Goal: Register for event/course

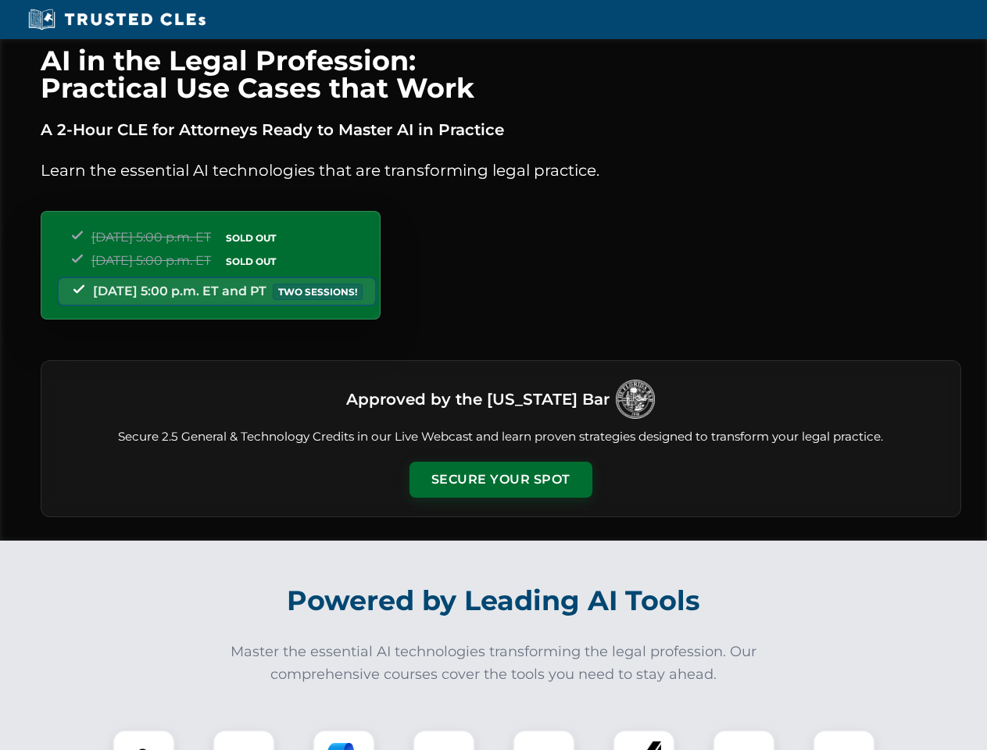
click at [500, 480] on button "Secure Your Spot" at bounding box center [500, 480] width 183 height 36
click at [144, 740] on img at bounding box center [143, 760] width 45 height 45
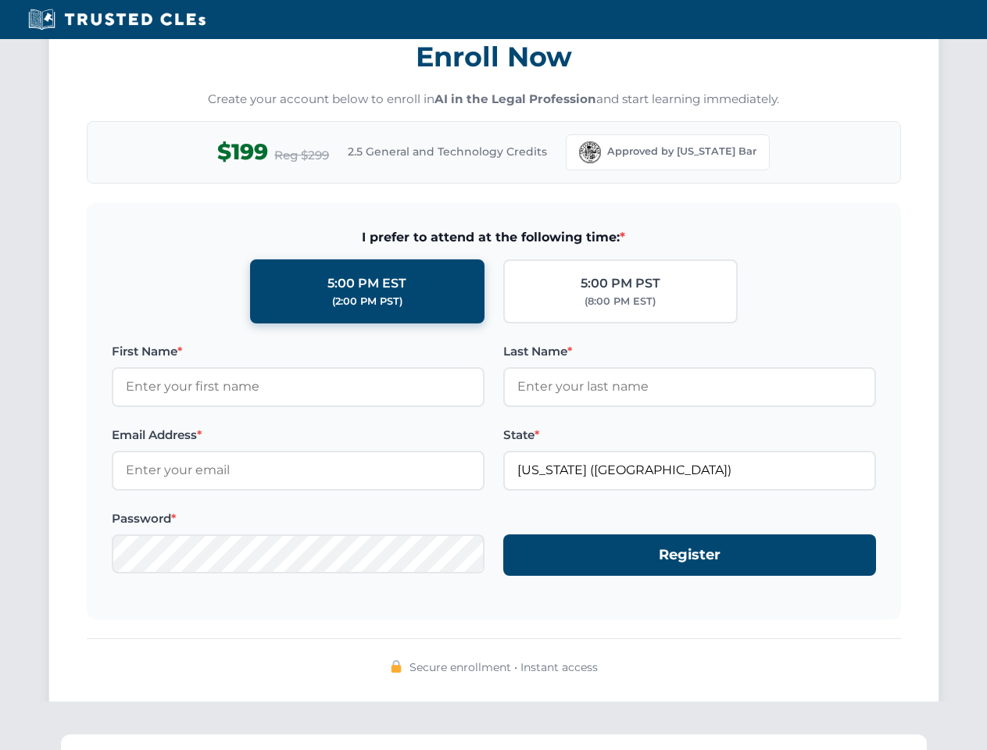
scroll to position [1533, 0]
